Goal: Navigation & Orientation: Find specific page/section

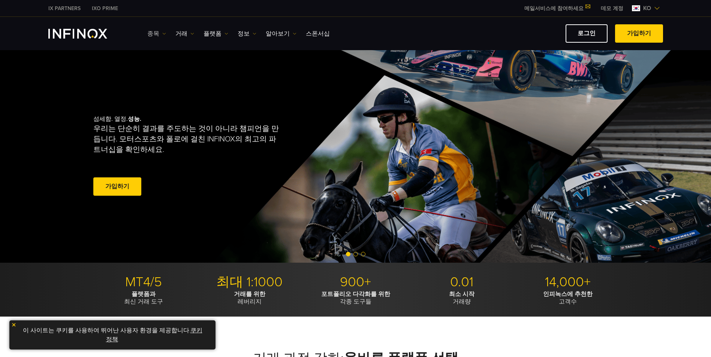
click at [158, 33] on link "종목" at bounding box center [156, 33] width 19 height 9
click at [181, 33] on link "거래" at bounding box center [184, 33] width 19 height 9
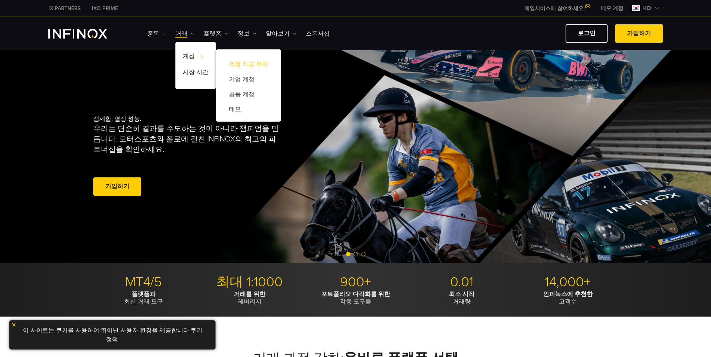
click at [252, 64] on link "계정 자금 유치" at bounding box center [248, 64] width 50 height 15
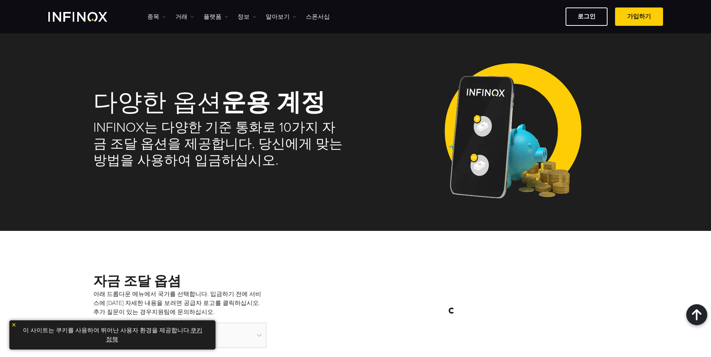
drag, startPoint x: 617, startPoint y: 123, endPoint x: 613, endPoint y: 39, distance: 84.0
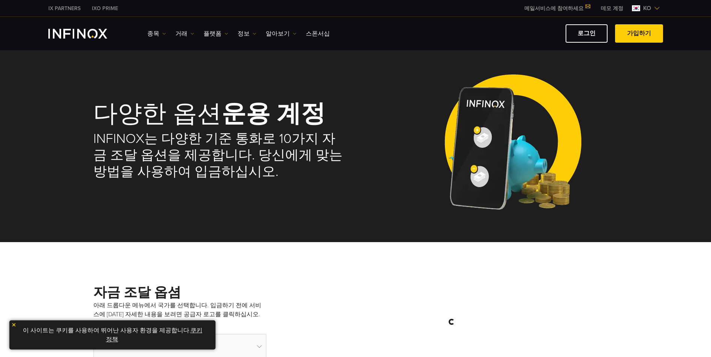
click at [96, 36] on img "INFINOX Logo" at bounding box center [77, 34] width 59 height 10
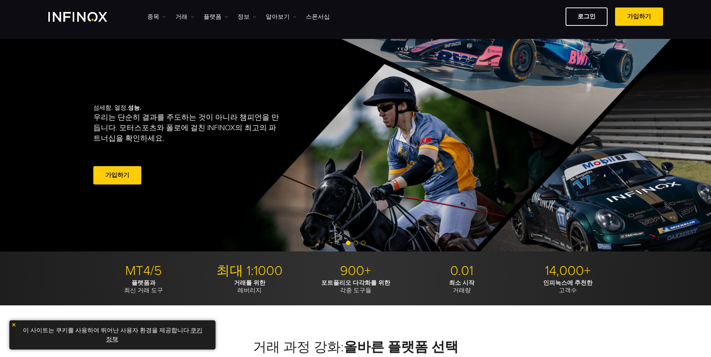
drag, startPoint x: 438, startPoint y: 153, endPoint x: 420, endPoint y: 60, distance: 94.7
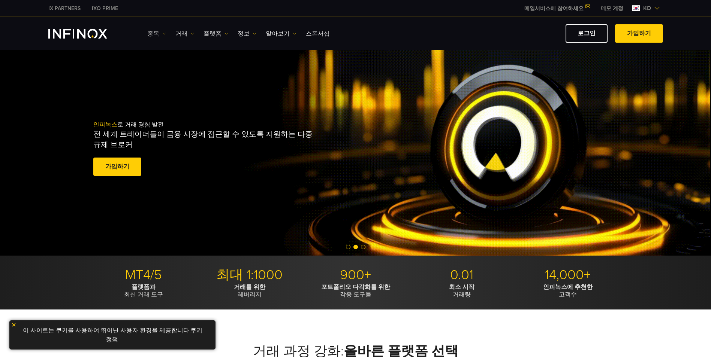
click at [160, 33] on link "종목" at bounding box center [156, 33] width 19 height 9
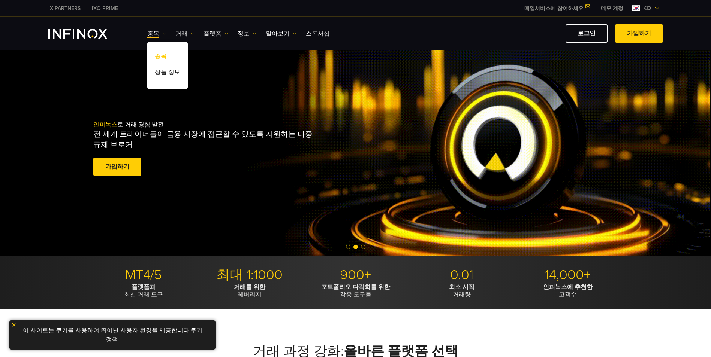
click at [163, 51] on link "종목" at bounding box center [167, 57] width 40 height 16
